Goal: Navigation & Orientation: Find specific page/section

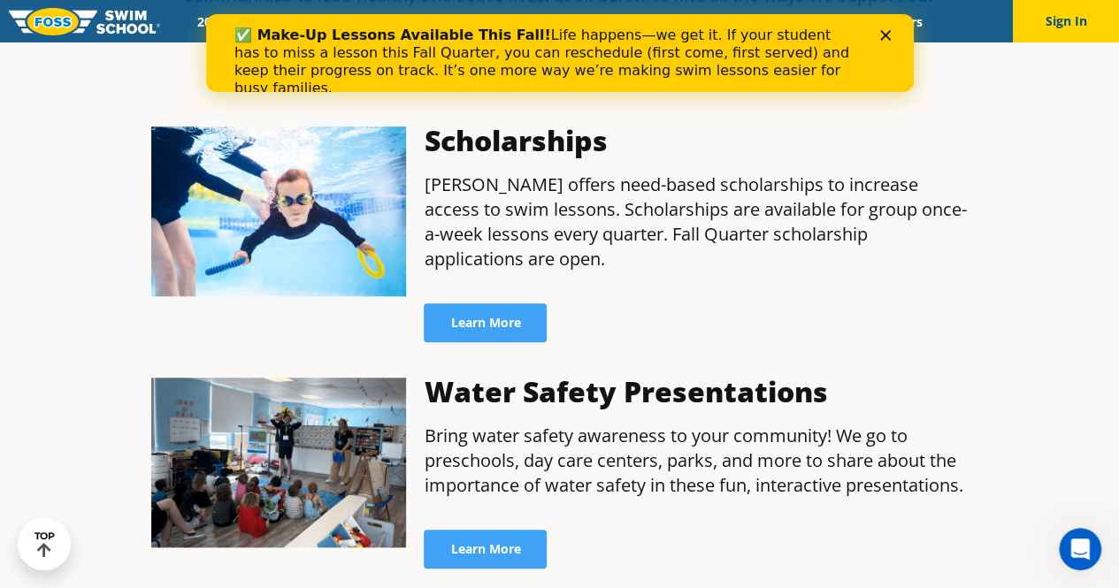
click at [886, 35] on icon "Close" at bounding box center [884, 35] width 11 height 11
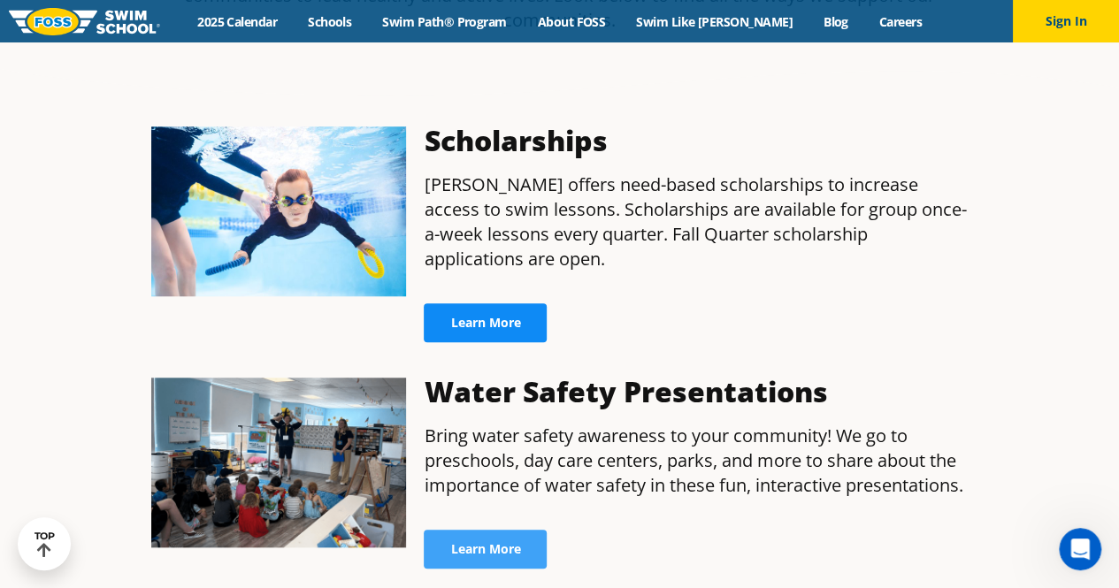
click at [497, 303] on link "Learn More" at bounding box center [485, 322] width 123 height 39
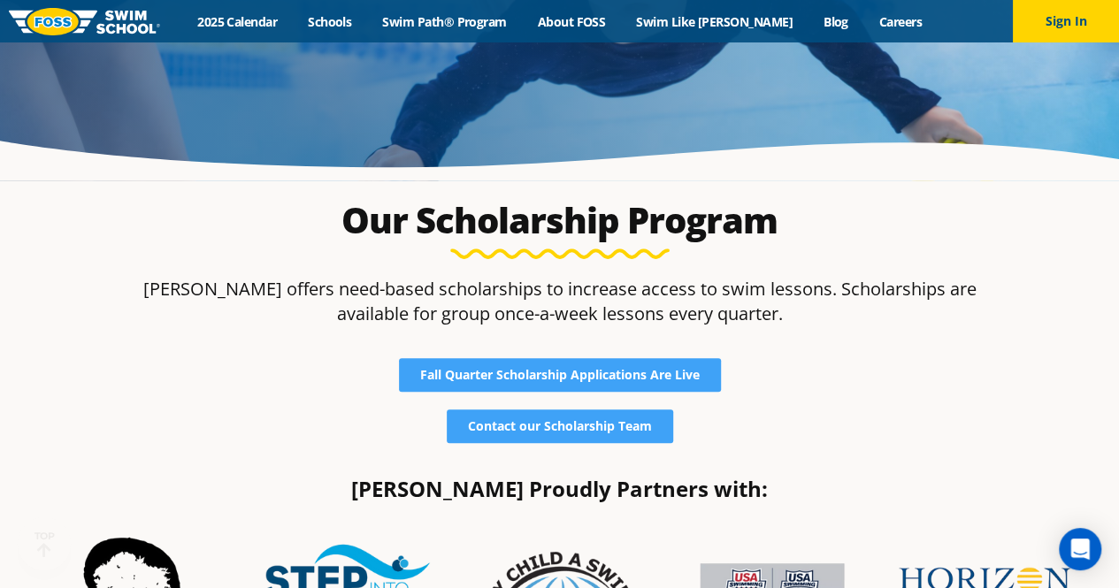
scroll to position [265, 0]
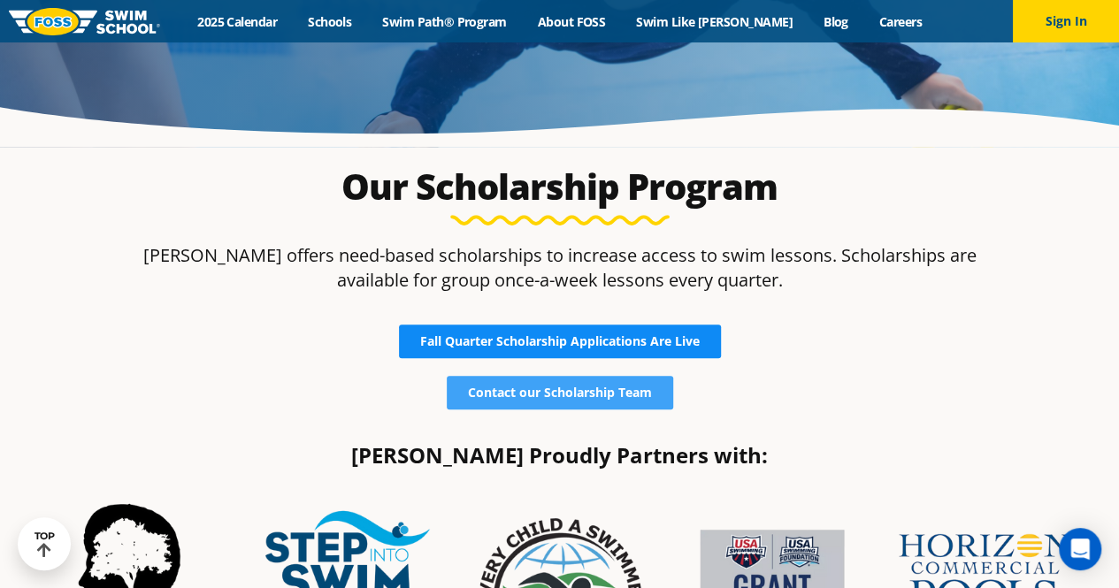
click at [660, 344] on span "Fall Quarter Scholarship Applications Are Live" at bounding box center [559, 341] width 279 height 12
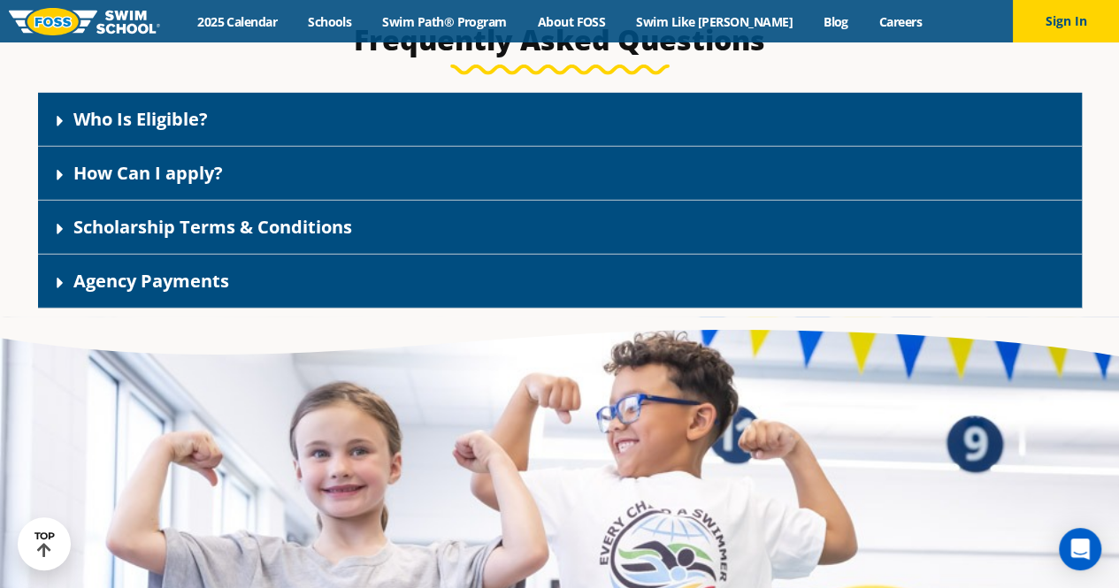
scroll to position [2564, 0]
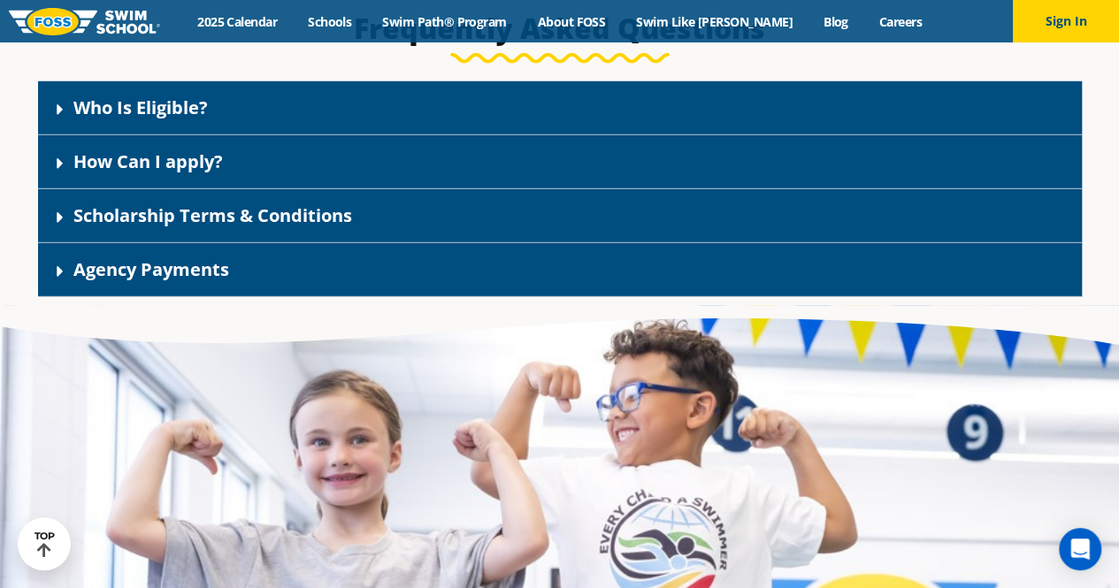
click at [414, 213] on div "Scholarship Terms & Conditions" at bounding box center [559, 216] width 1043 height 54
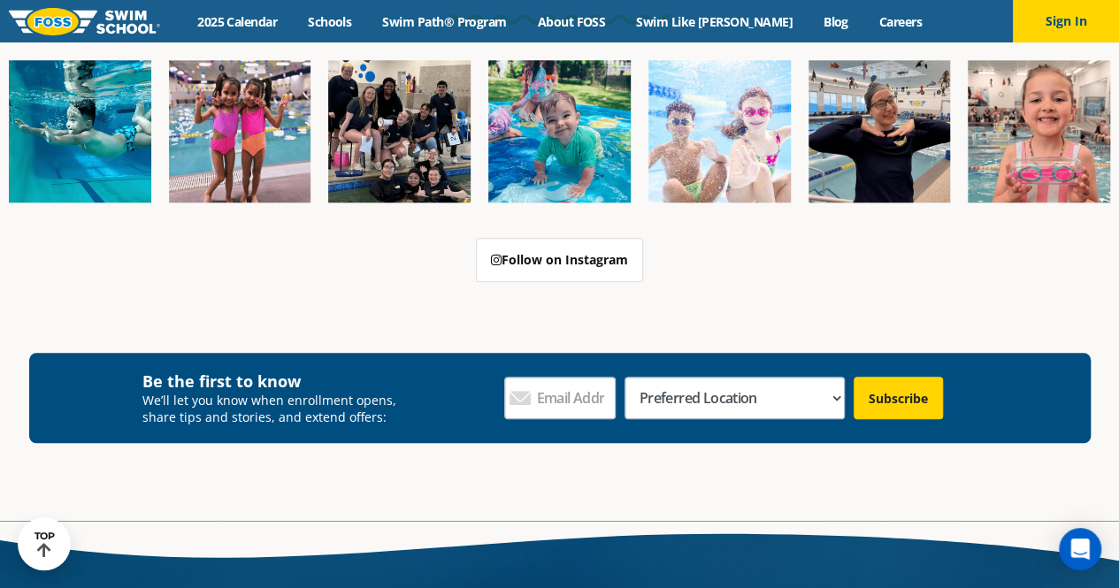
scroll to position [4611, 0]
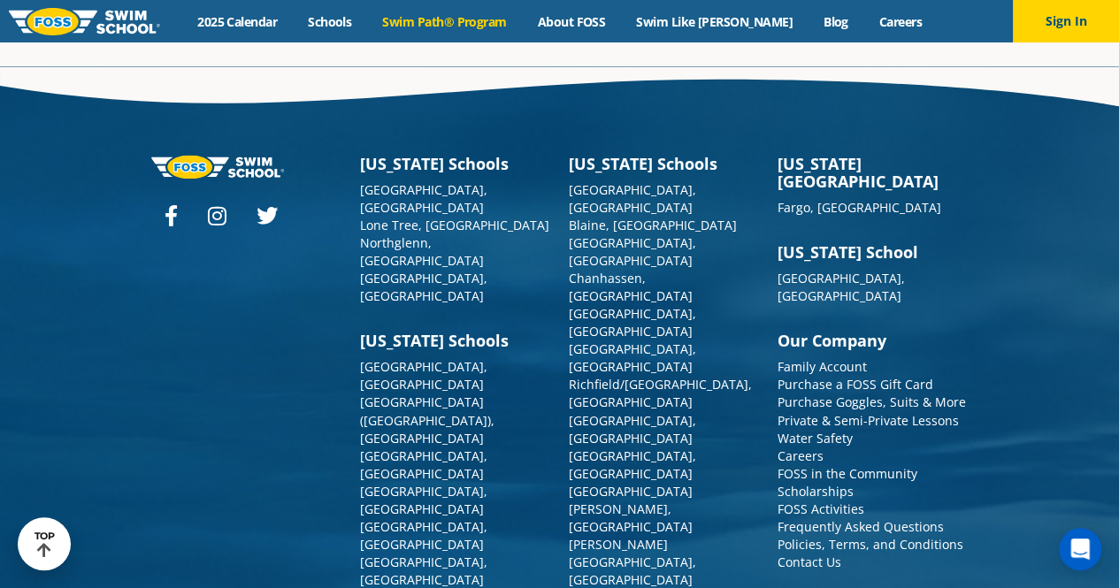
click at [474, 24] on link "Swim Path® Program" at bounding box center [444, 21] width 155 height 17
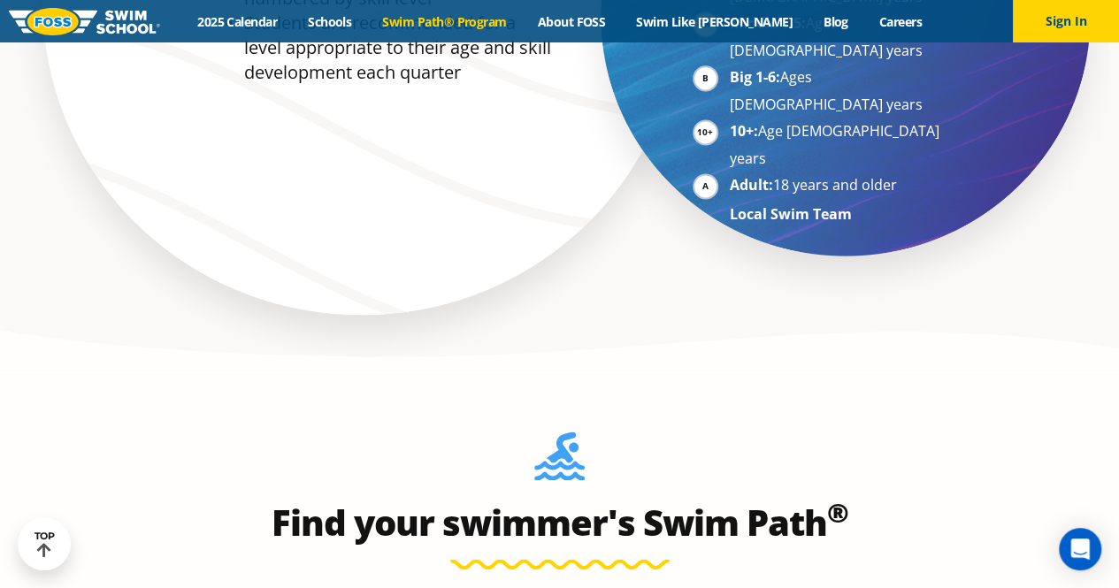
scroll to position [1503, 0]
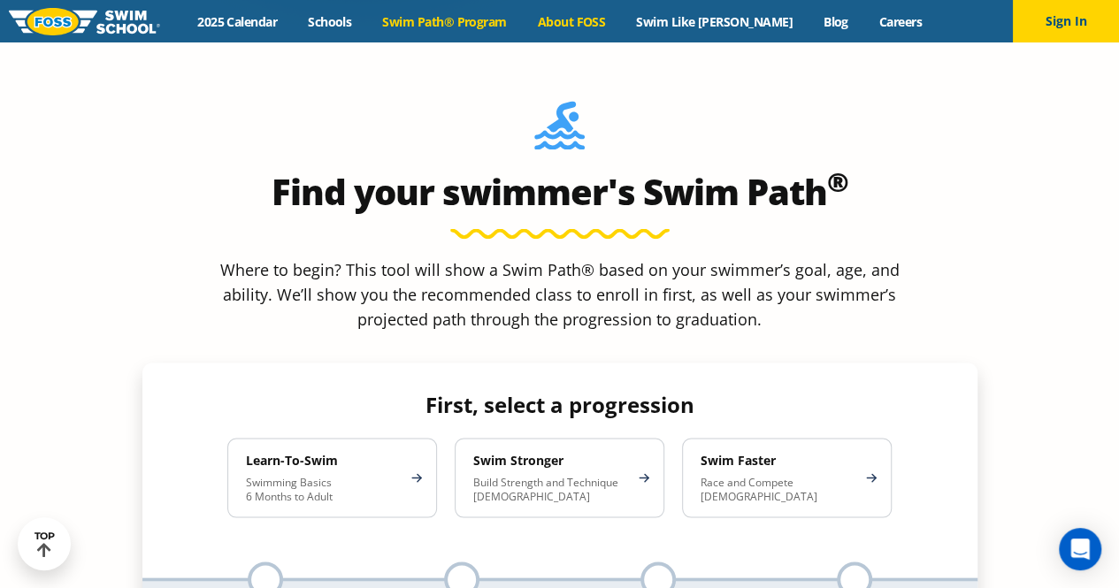
click at [594, 26] on link "About FOSS" at bounding box center [571, 21] width 99 height 17
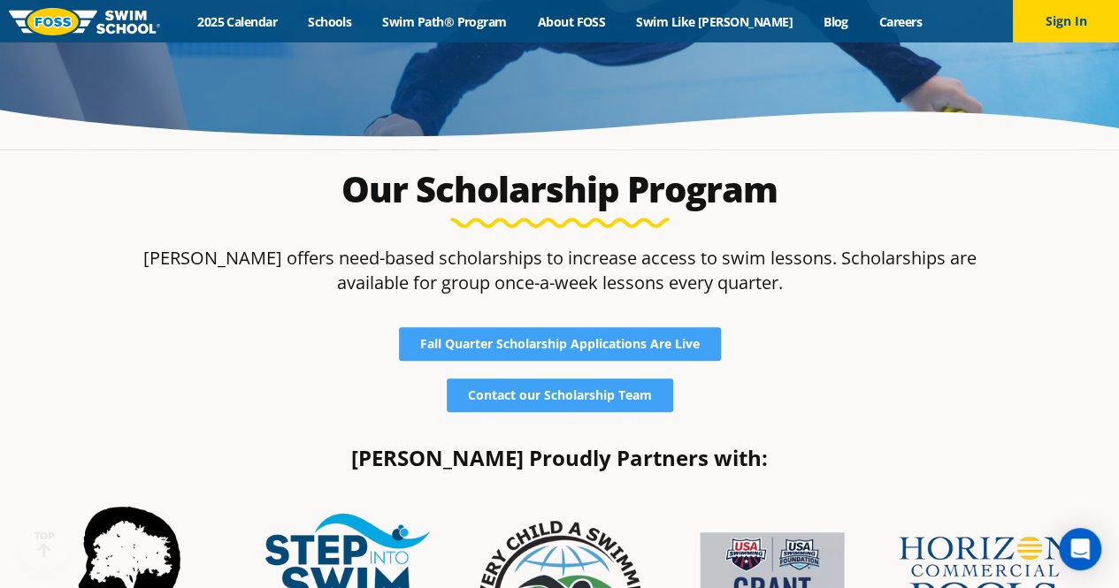
scroll to position [442, 0]
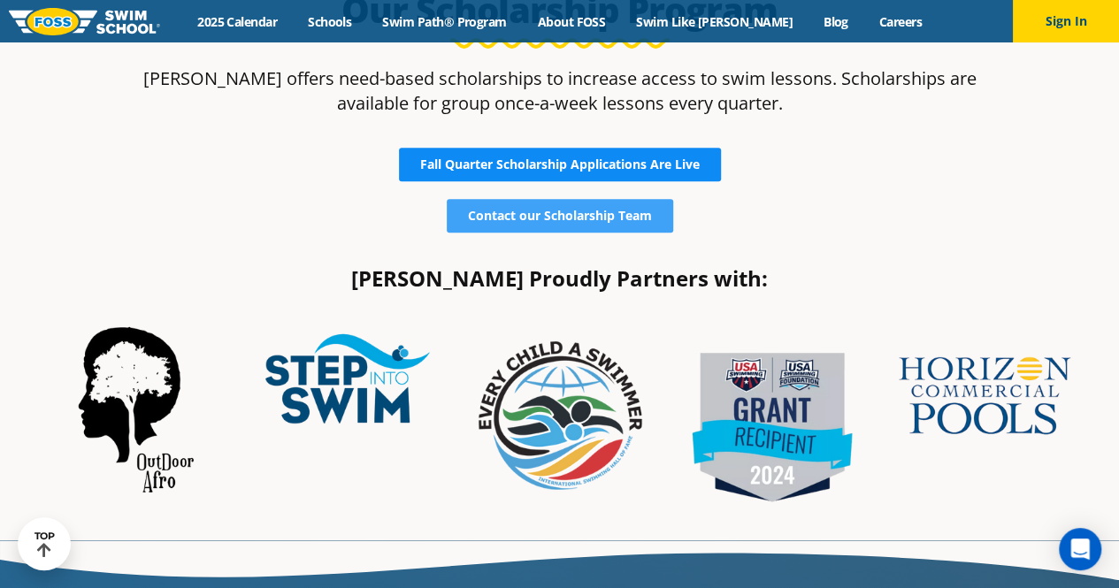
click at [680, 167] on span "Fall Quarter Scholarship Applications Are Live" at bounding box center [559, 164] width 279 height 12
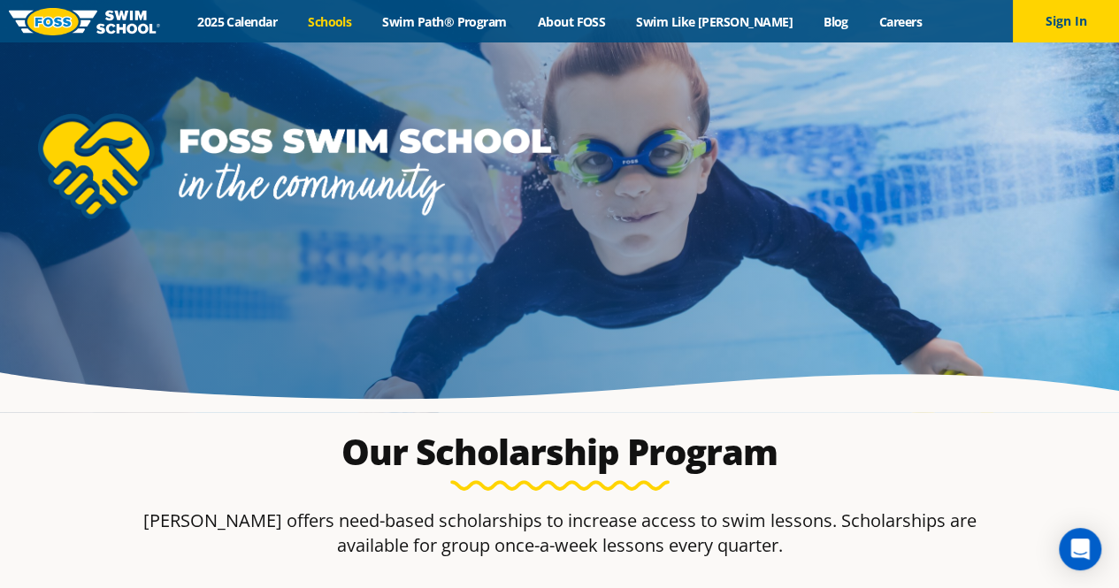
click at [362, 13] on link "Schools" at bounding box center [330, 21] width 74 height 17
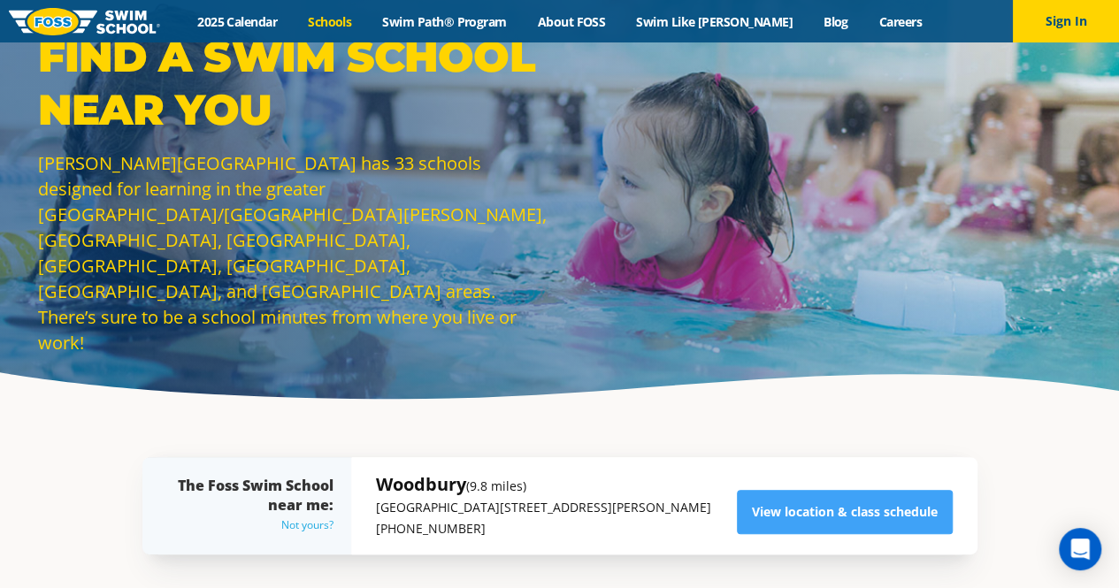
click at [297, 527] on div "Not yours?" at bounding box center [256, 525] width 156 height 21
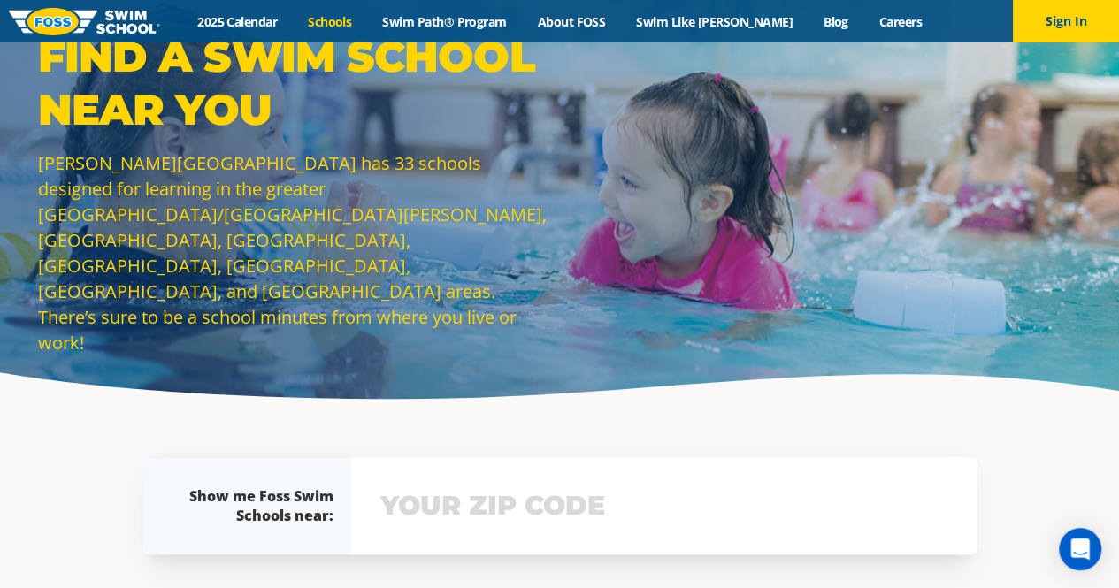
click at [543, 496] on input "text" at bounding box center [664, 505] width 577 height 51
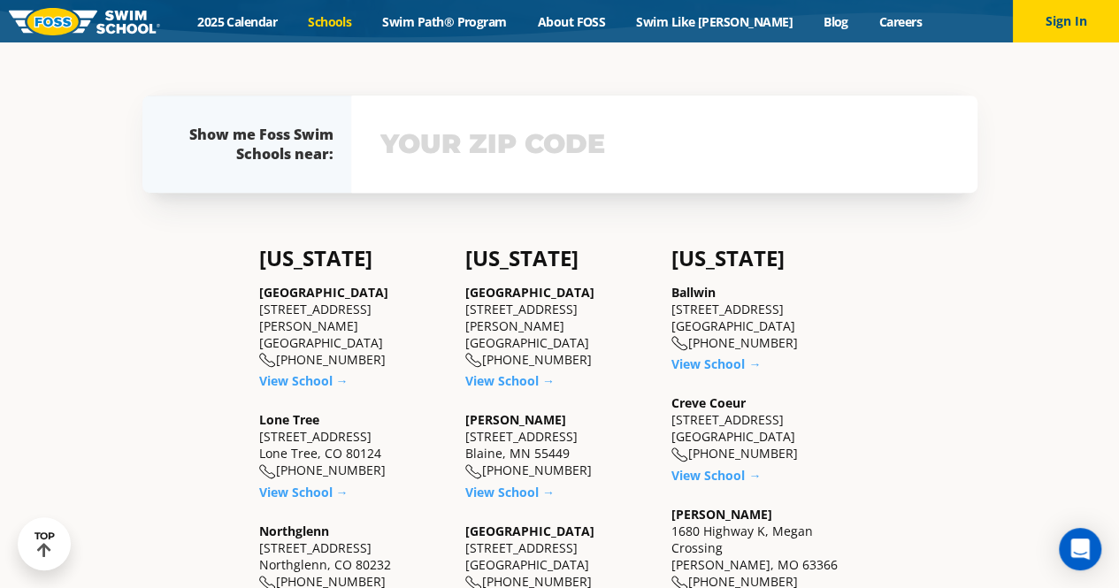
scroll to position [368, 0]
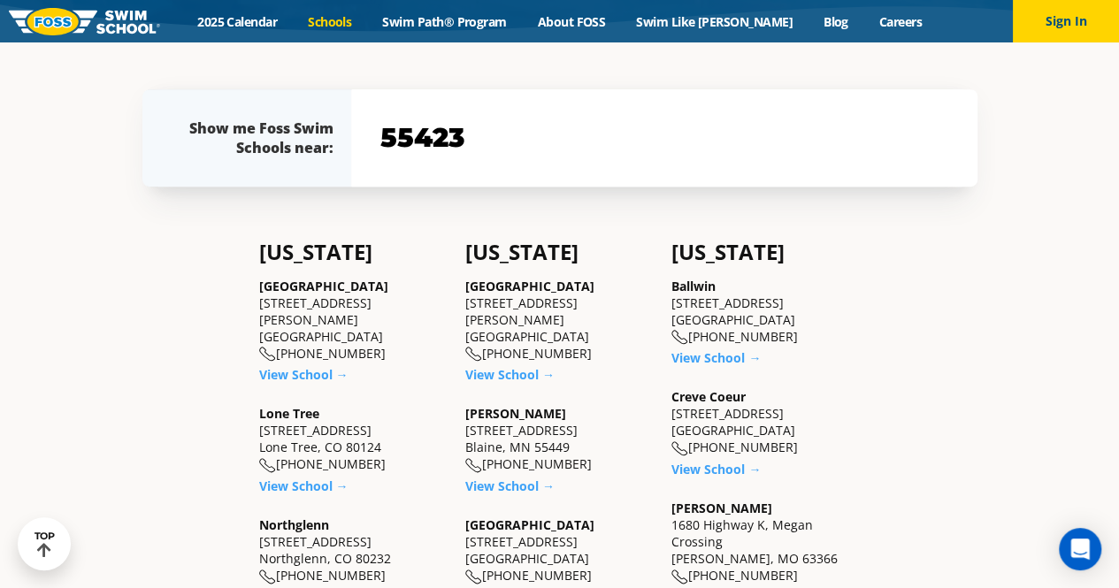
type input "55423"
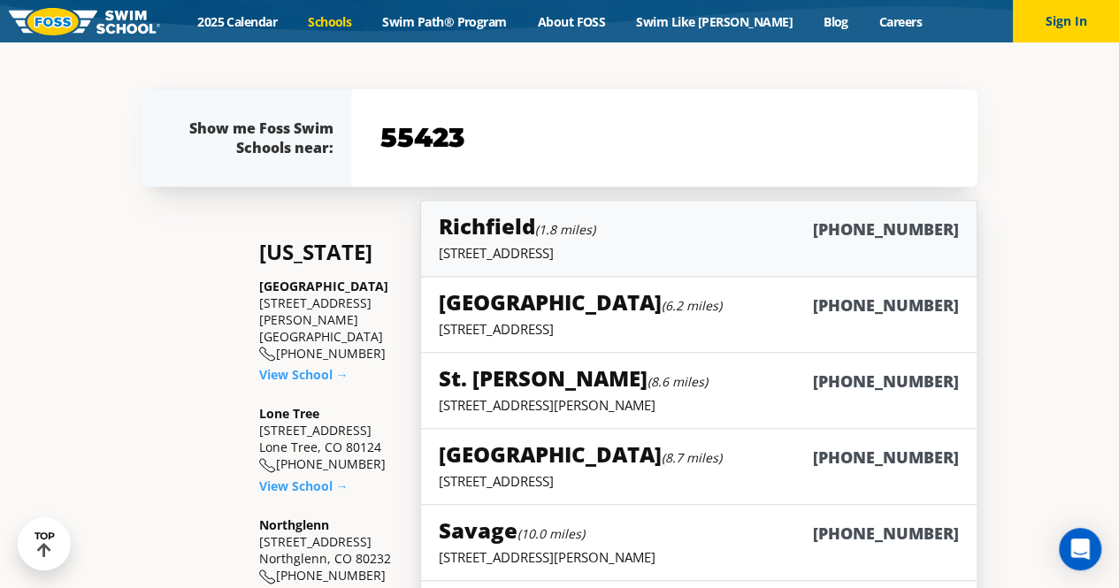
click at [531, 245] on p "2902 W 66th Street, Richfield, MN 55423" at bounding box center [698, 253] width 519 height 18
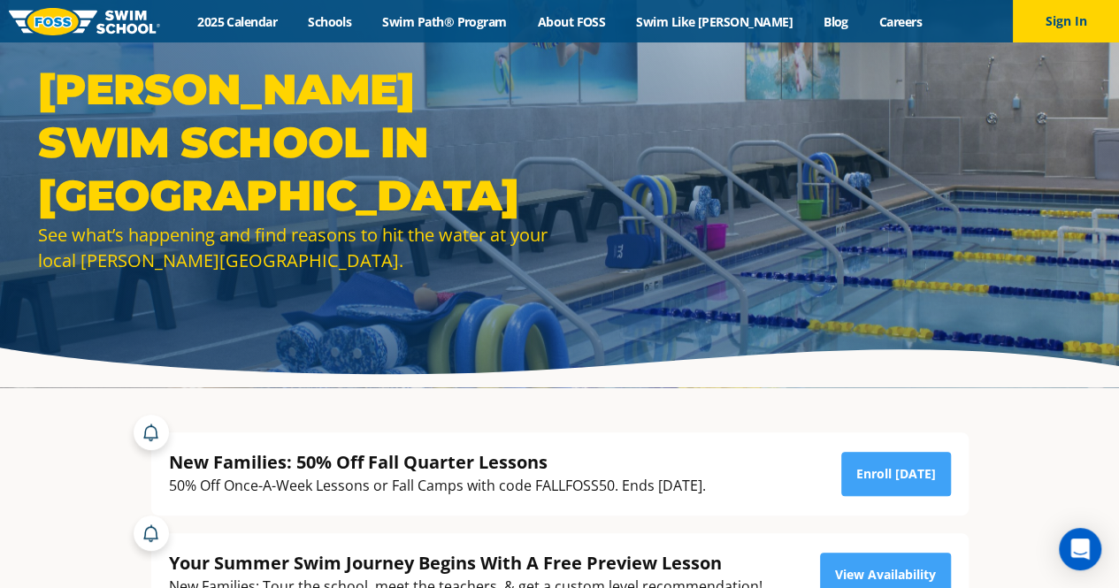
scroll to position [467, 0]
